Goal: Task Accomplishment & Management: Manage account settings

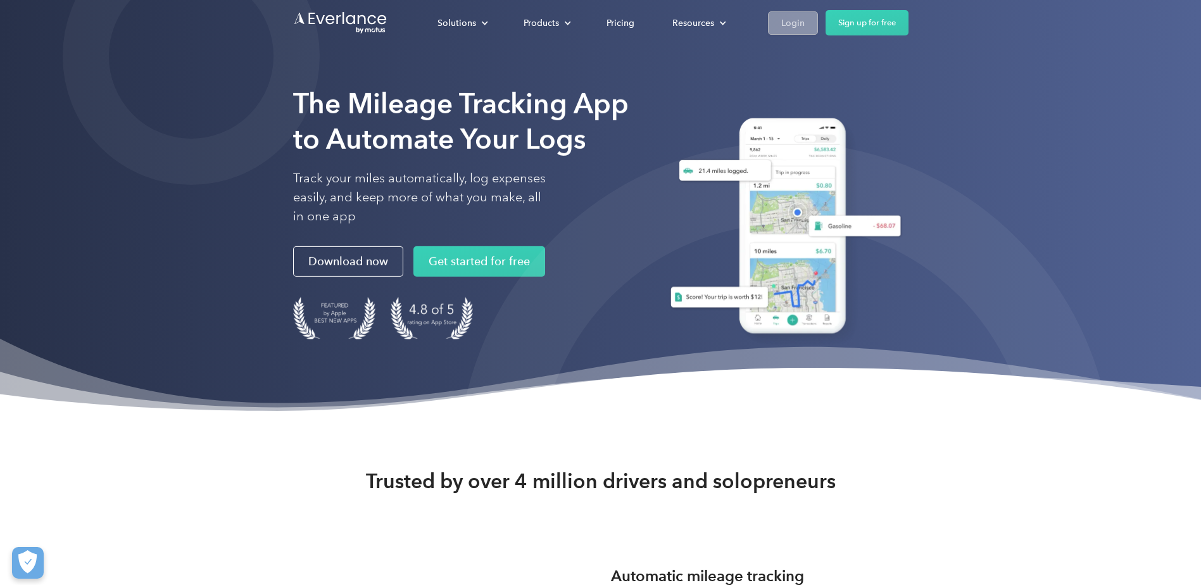
click at [805, 19] on div "Login" at bounding box center [792, 23] width 23 height 16
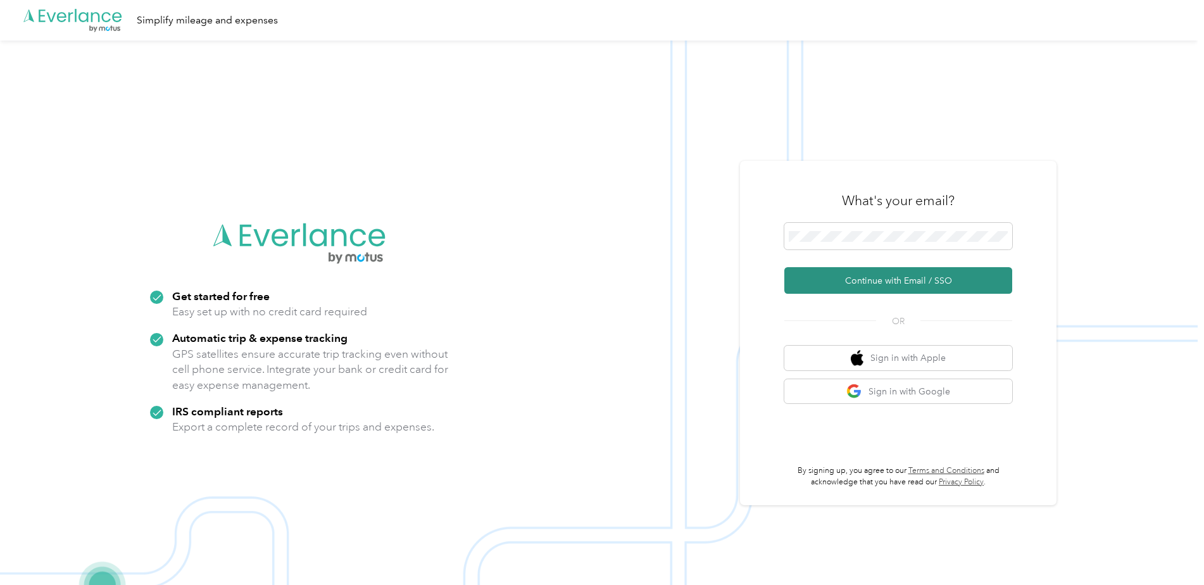
click at [884, 273] on button "Continue with Email / SSO" at bounding box center [898, 280] width 228 height 27
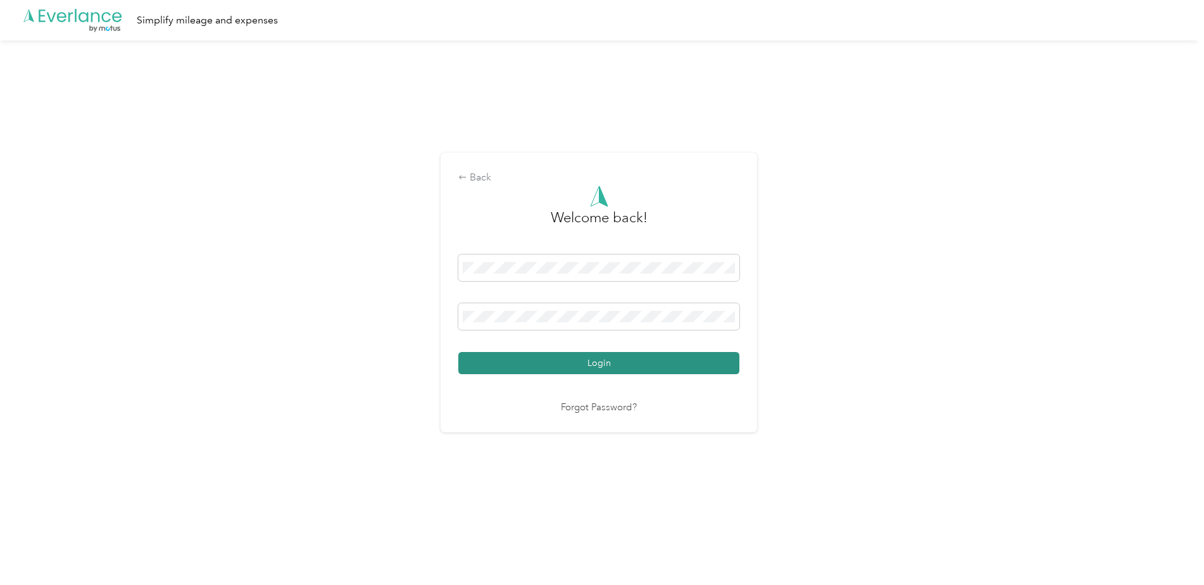
click at [573, 363] on button "Login" at bounding box center [598, 363] width 281 height 22
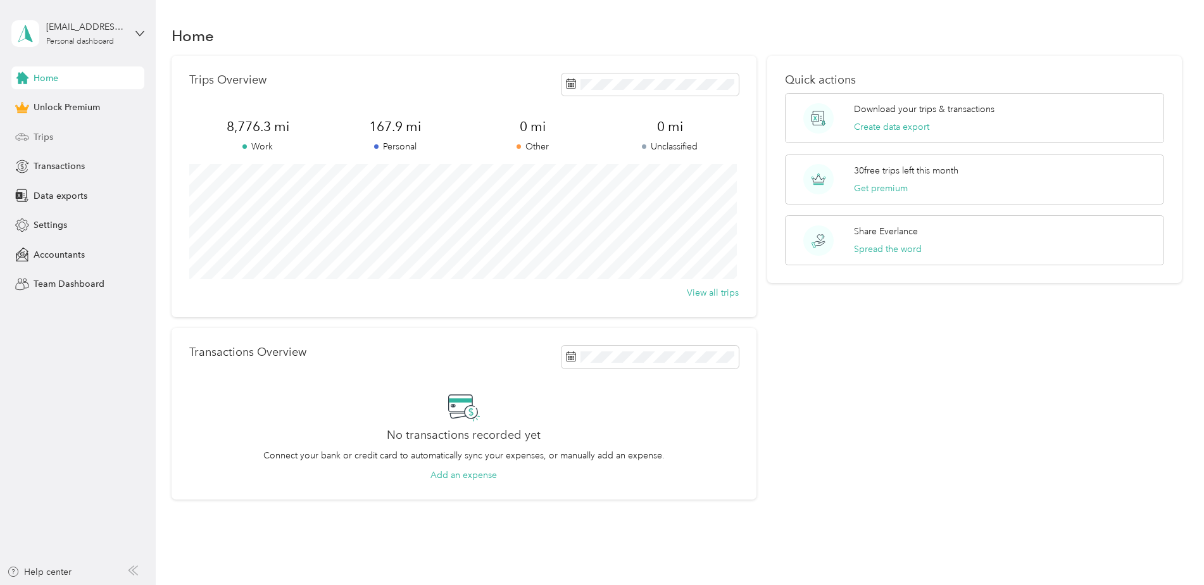
click at [39, 132] on span "Trips" at bounding box center [44, 136] width 20 height 13
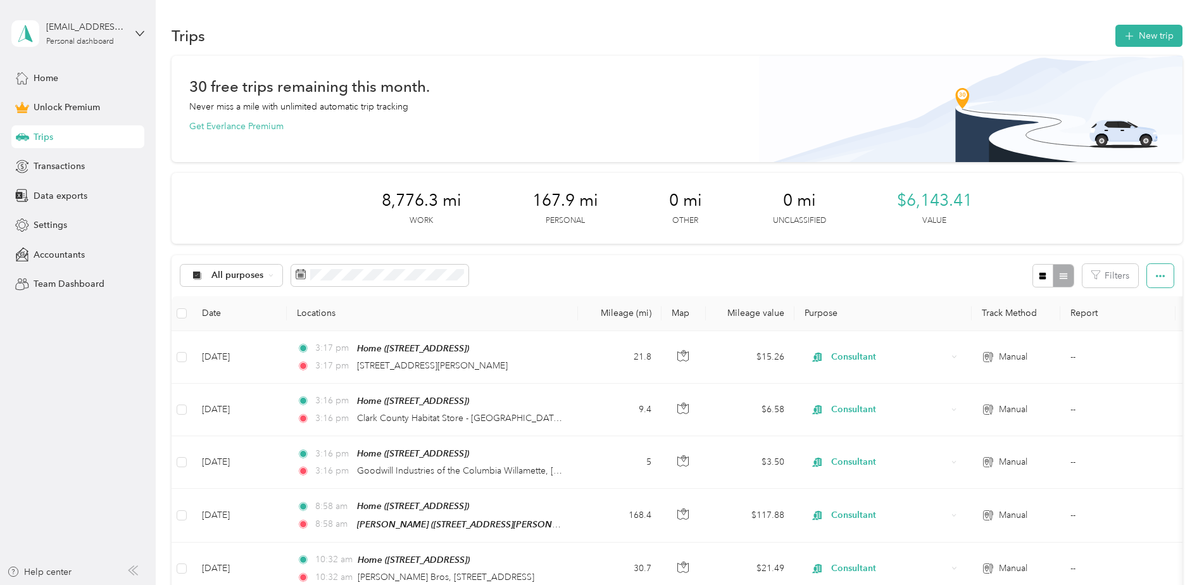
click at [1147, 273] on button "button" at bounding box center [1160, 275] width 27 height 23
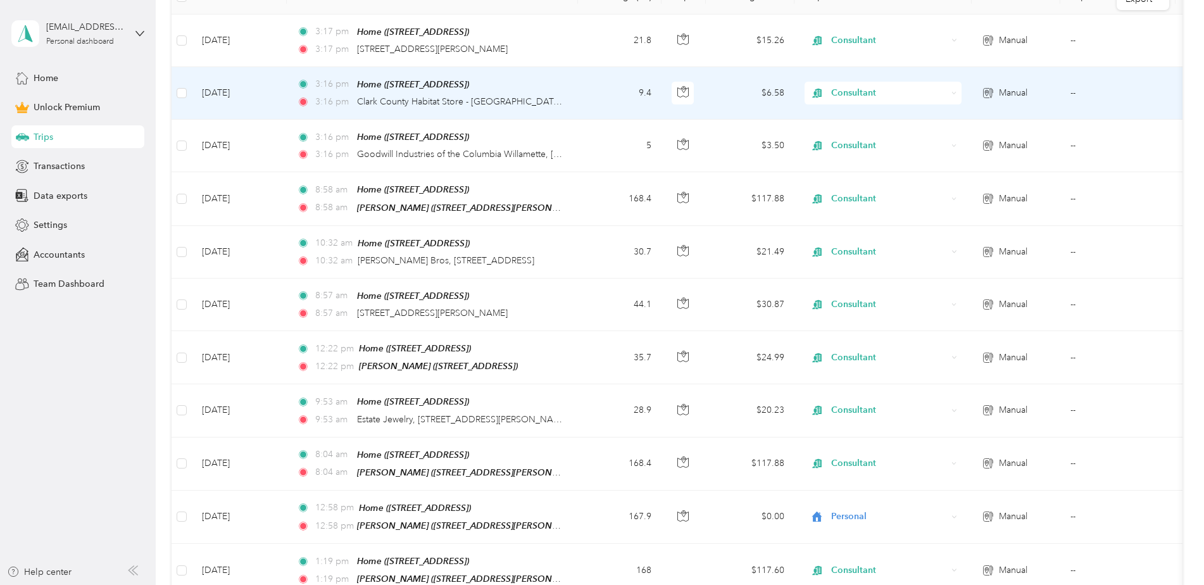
scroll to position [253, 0]
